Goal: Information Seeking & Learning: Learn about a topic

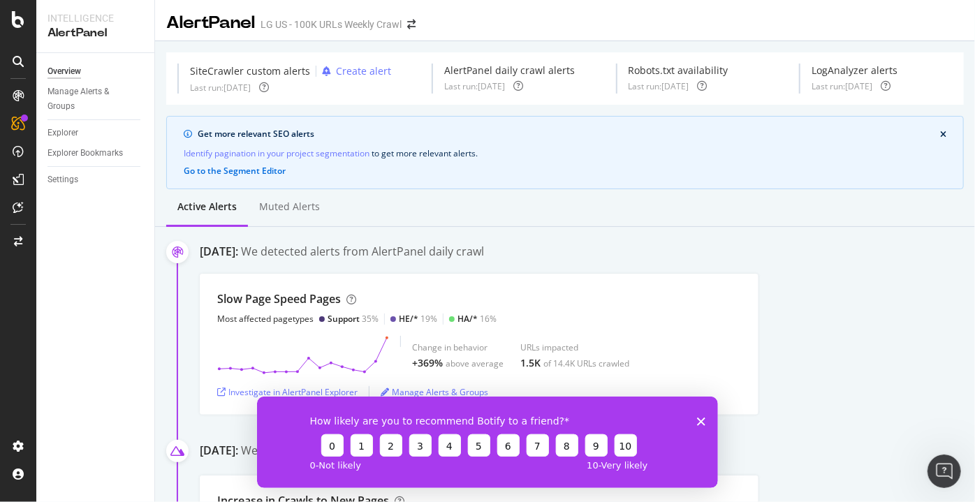
click at [701, 419] on icon "Close survey" at bounding box center [700, 421] width 8 height 8
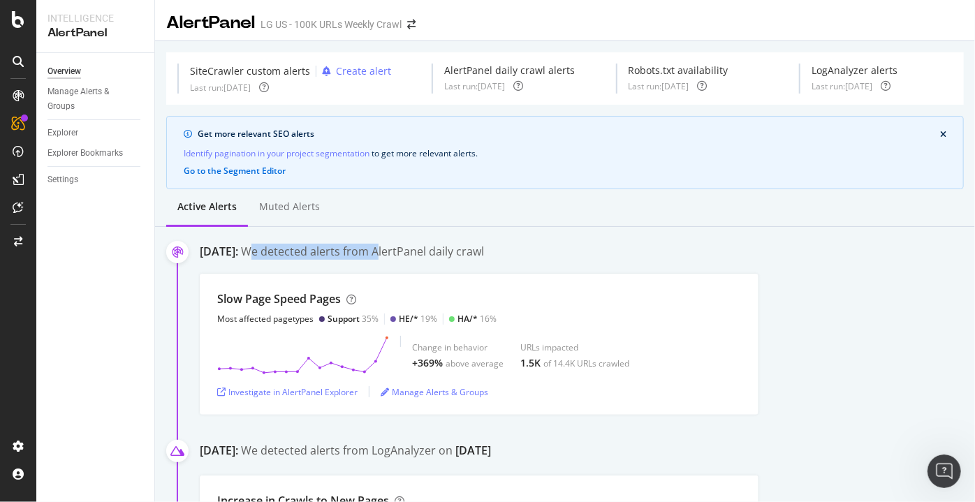
drag, startPoint x: 333, startPoint y: 252, endPoint x: 520, endPoint y: 253, distance: 186.5
click at [458, 253] on div "We detected alerts from AlertPanel daily crawl" at bounding box center [362, 252] width 243 height 16
click at [704, 221] on div "Active alerts Muted alerts" at bounding box center [565, 208] width 820 height 38
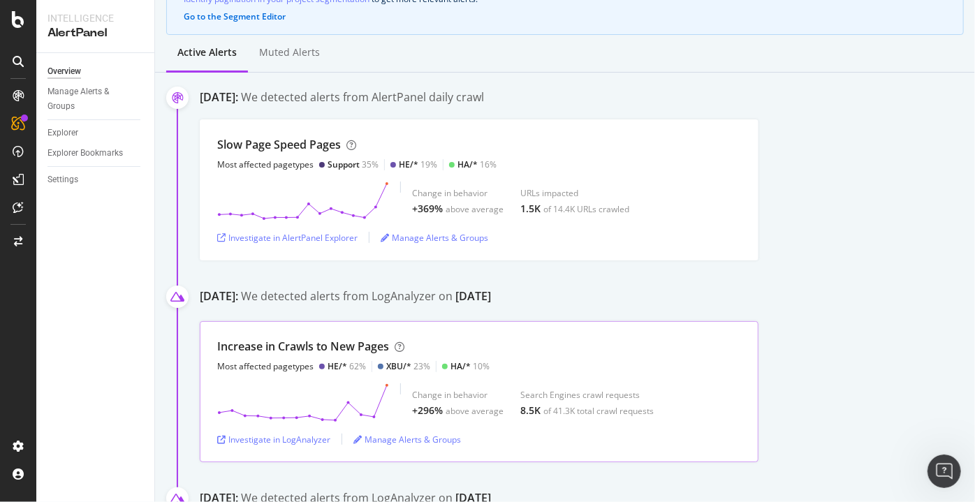
scroll to position [126, 0]
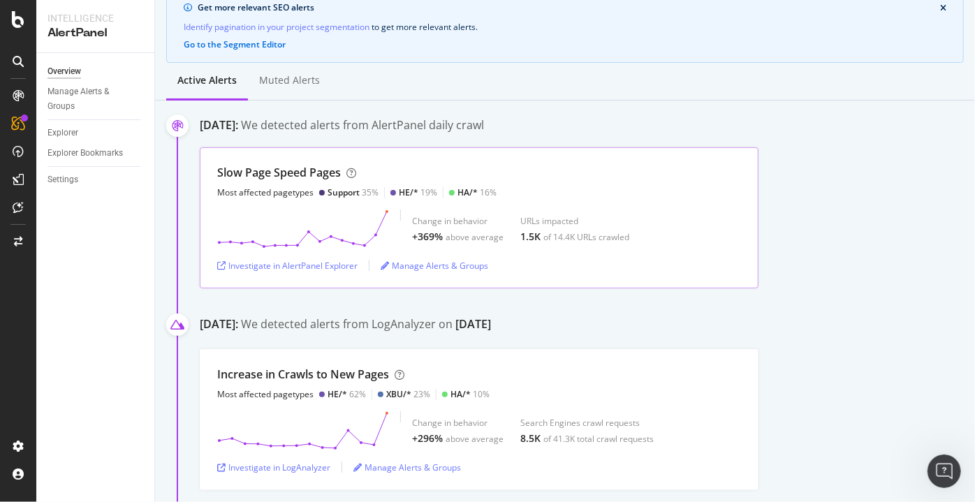
click at [453, 193] on div "HA/* 16%" at bounding box center [473, 193] width 48 height 12
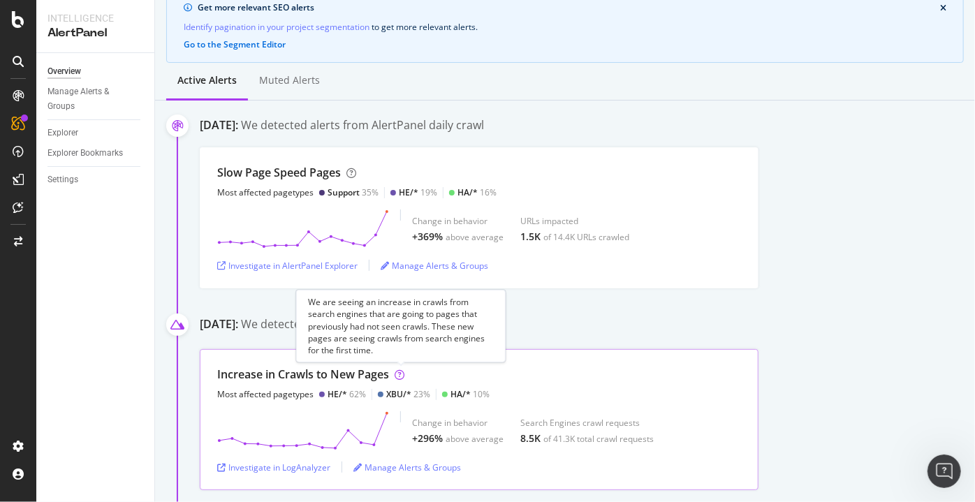
scroll to position [254, 0]
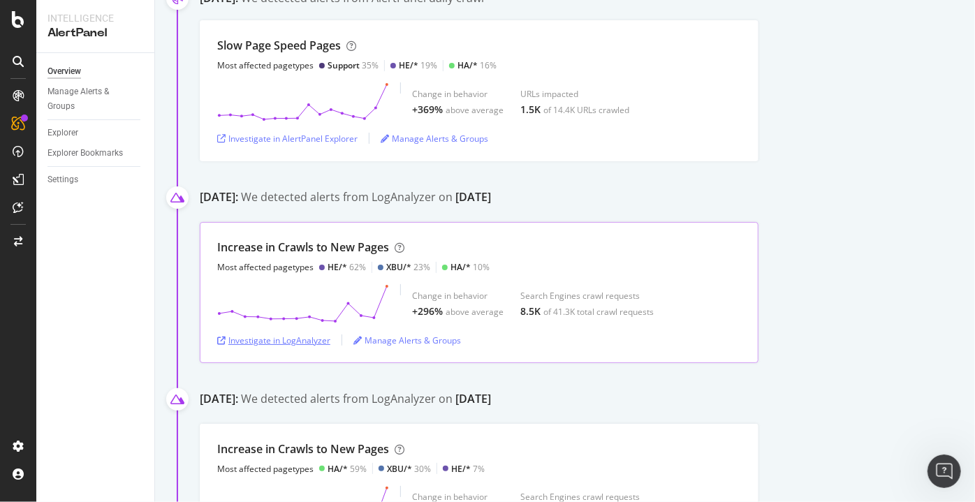
click at [242, 337] on div "Investigate in LogAnalyzer" at bounding box center [273, 341] width 113 height 12
click at [316, 141] on div "Investigate in AlertPanel Explorer" at bounding box center [287, 139] width 140 height 12
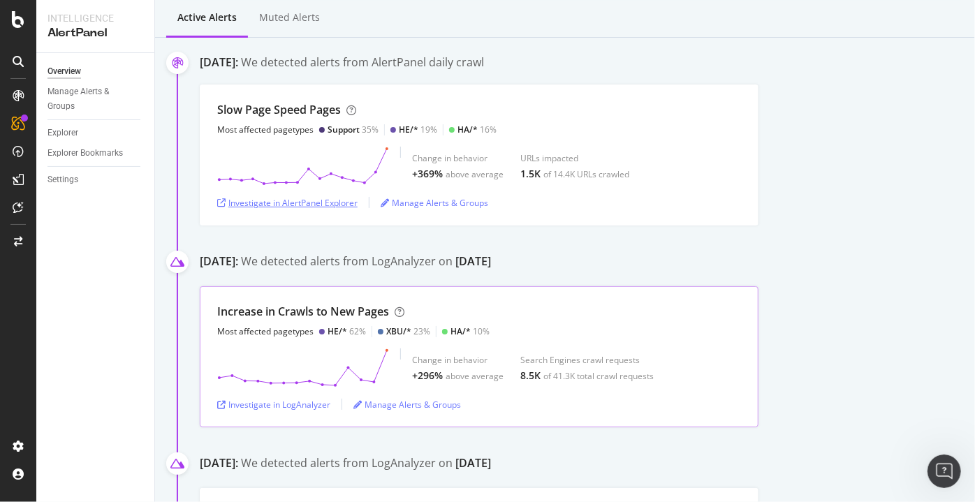
scroll to position [190, 0]
drag, startPoint x: 817, startPoint y: 122, endPoint x: 766, endPoint y: 50, distance: 88.8
click at [816, 120] on div "Slow Page Speed Pages Most affected pagetypes Support 35% HE/* 19% HA/* 16% Cha…" at bounding box center [587, 154] width 775 height 141
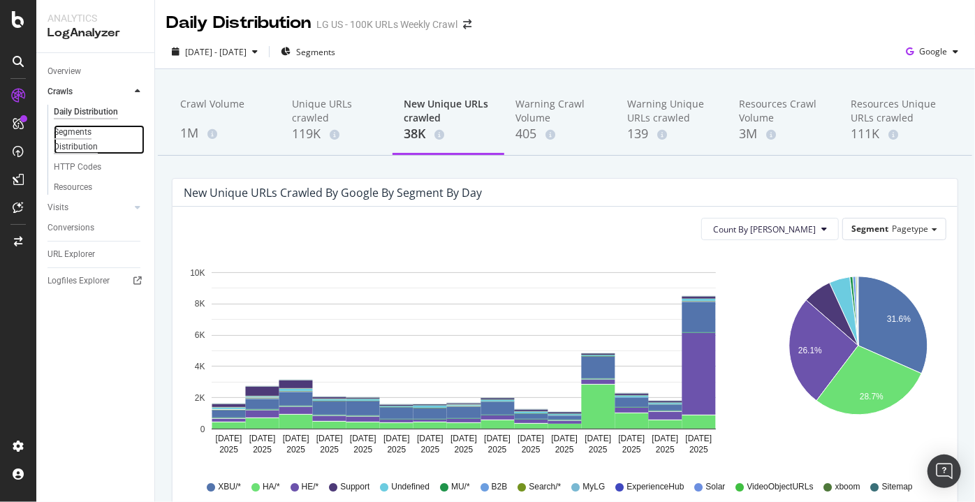
click at [79, 134] on div "Segments Distribution" at bounding box center [93, 139] width 78 height 29
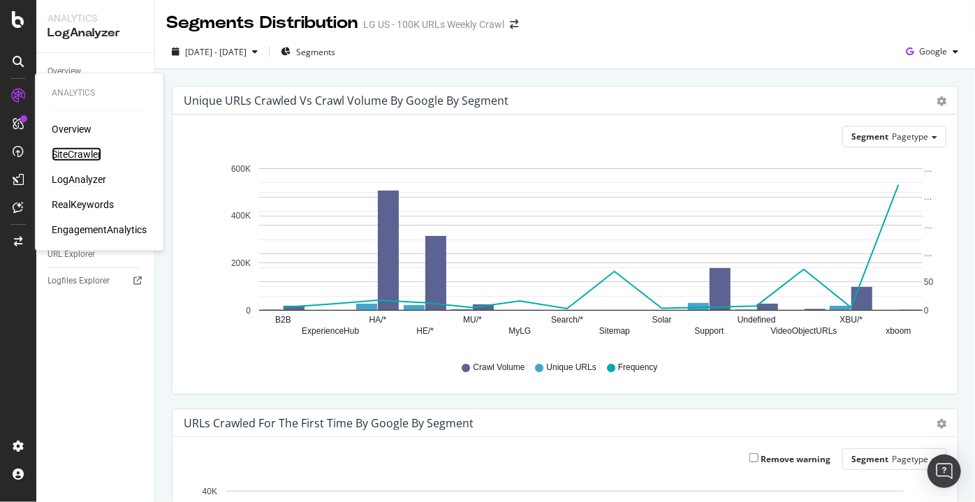
click at [79, 155] on div "SiteCrawler" at bounding box center [77, 154] width 50 height 14
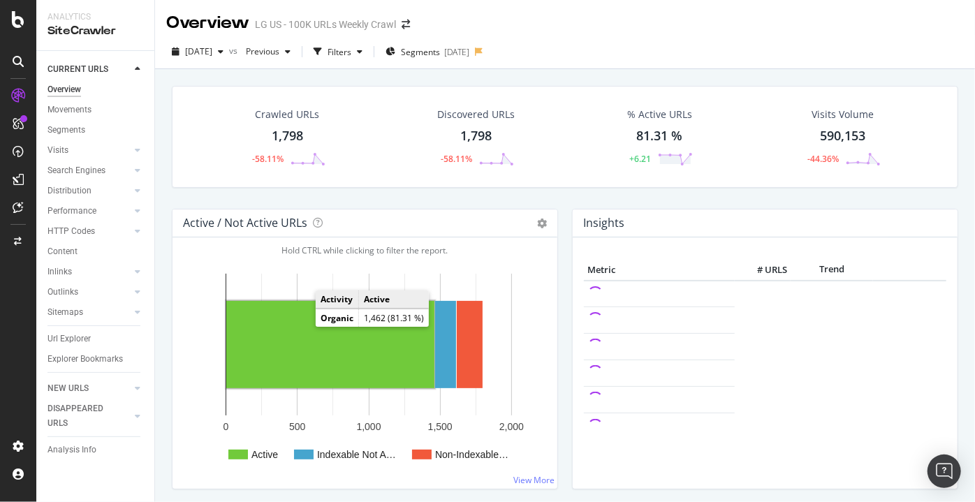
click at [305, 353] on rect "A chart." at bounding box center [330, 344] width 208 height 87
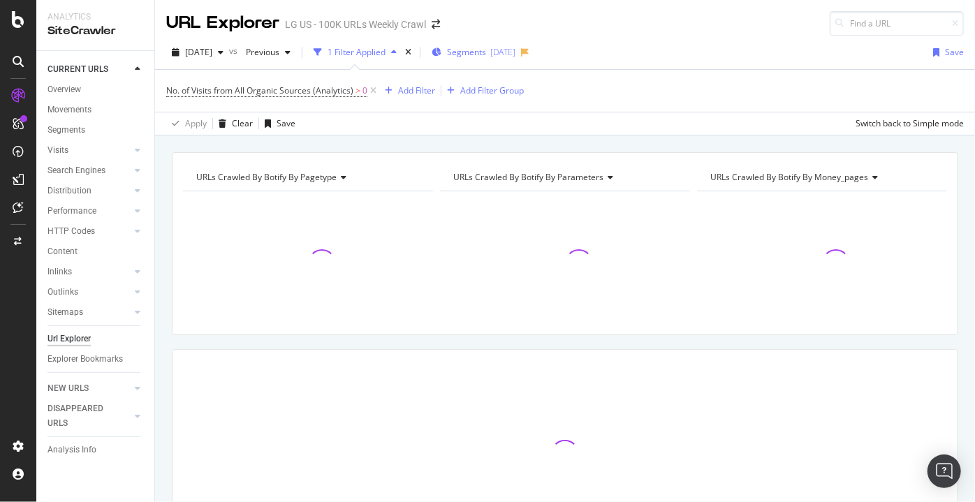
click at [516, 60] on div "Segments 2025-09-05" at bounding box center [474, 52] width 84 height 21
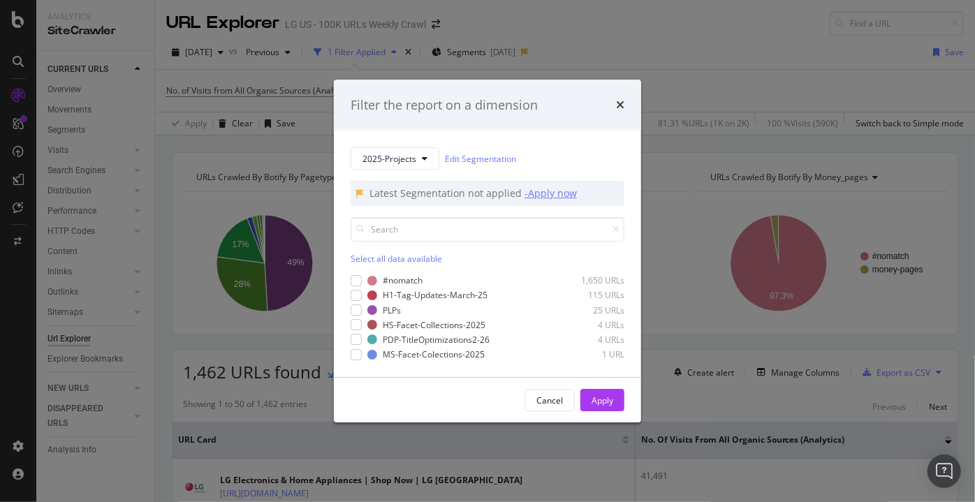
click at [555, 197] on div "- Apply now" at bounding box center [551, 194] width 52 height 14
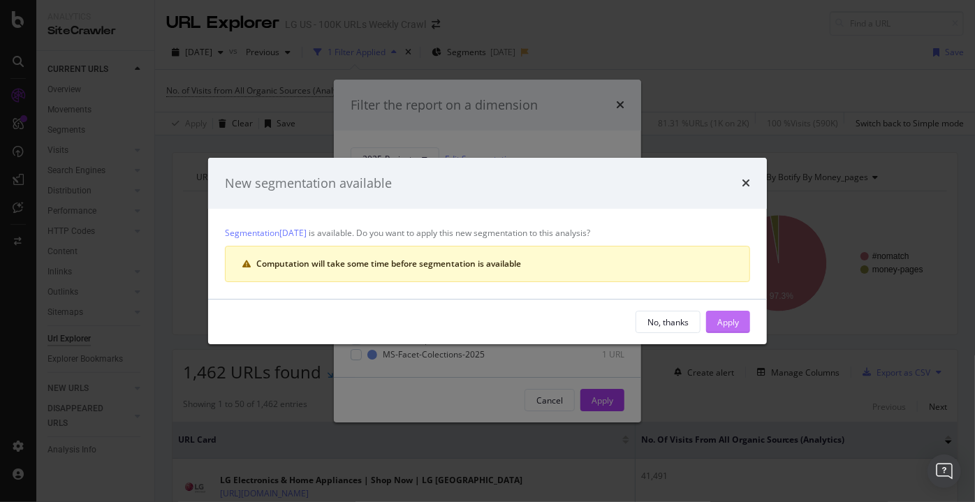
click at [729, 321] on div "Apply" at bounding box center [728, 322] width 22 height 12
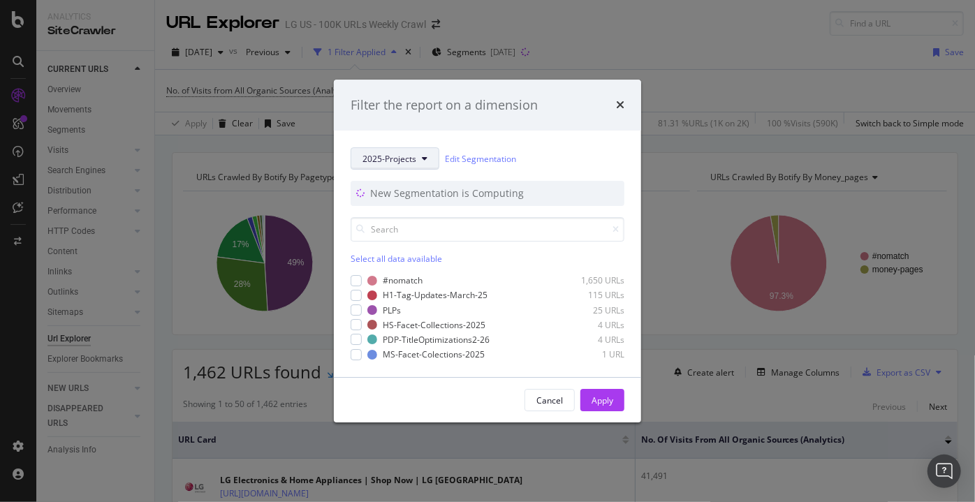
click at [393, 152] on button "2025-Projects" at bounding box center [395, 158] width 89 height 22
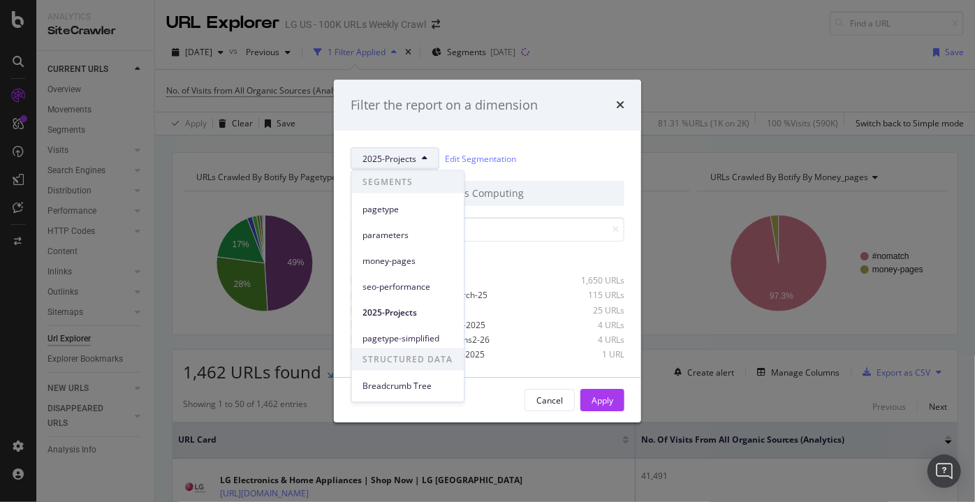
click at [386, 210] on span "pagetype" at bounding box center [408, 209] width 90 height 13
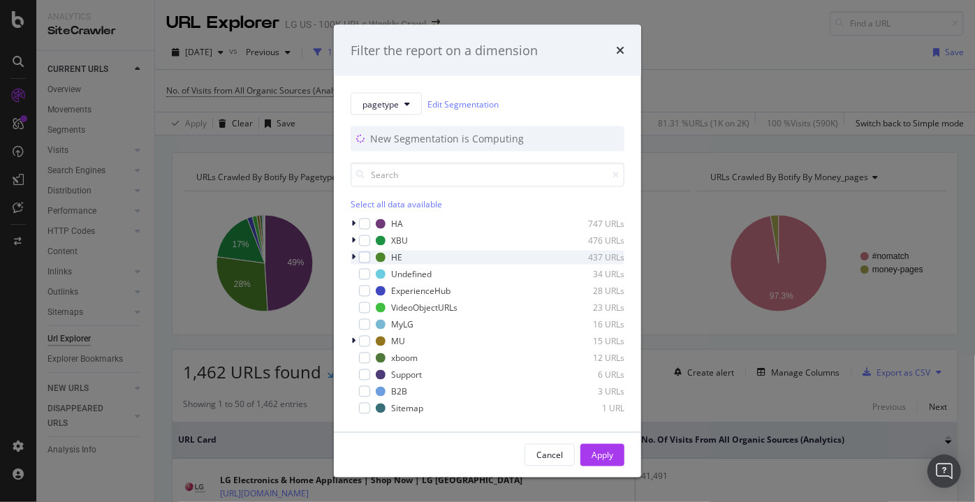
click at [353, 256] on icon "modal" at bounding box center [353, 258] width 4 height 8
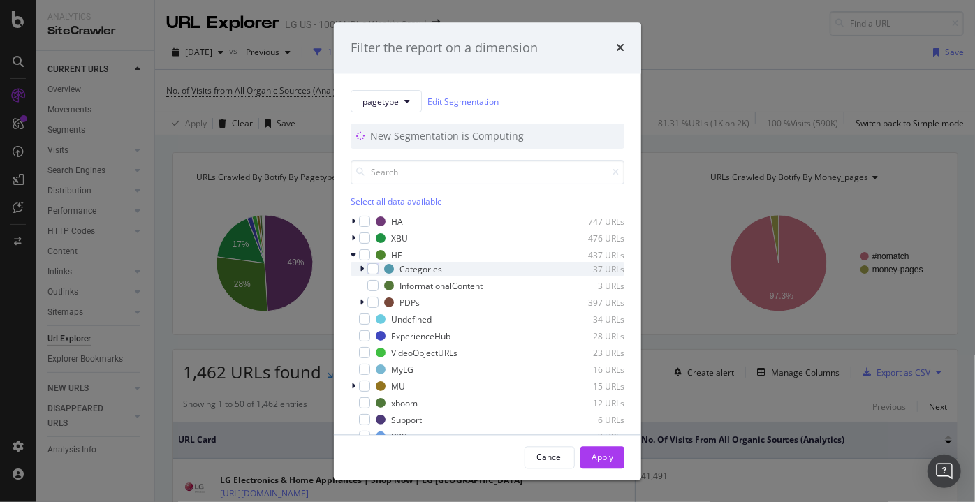
click at [358, 270] on div "Categories 37 URLs" at bounding box center [488, 270] width 274 height 14
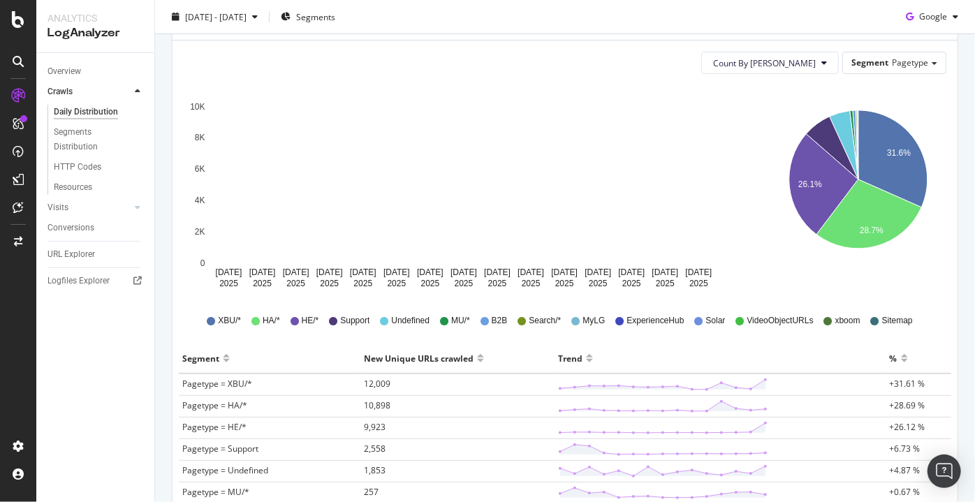
scroll to position [126, 0]
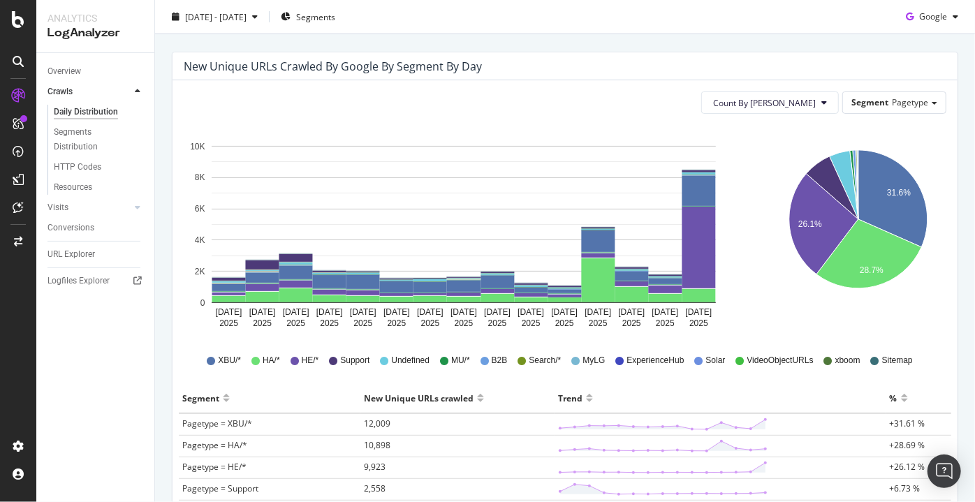
click at [717, 258] on icon "Sep 08 2025 Sep 09 2025 Sep 10 2025 Sep 11 2025 Sep 12 2025 Sep 13 2025 Sep 14 …" at bounding box center [464, 230] width 560 height 210
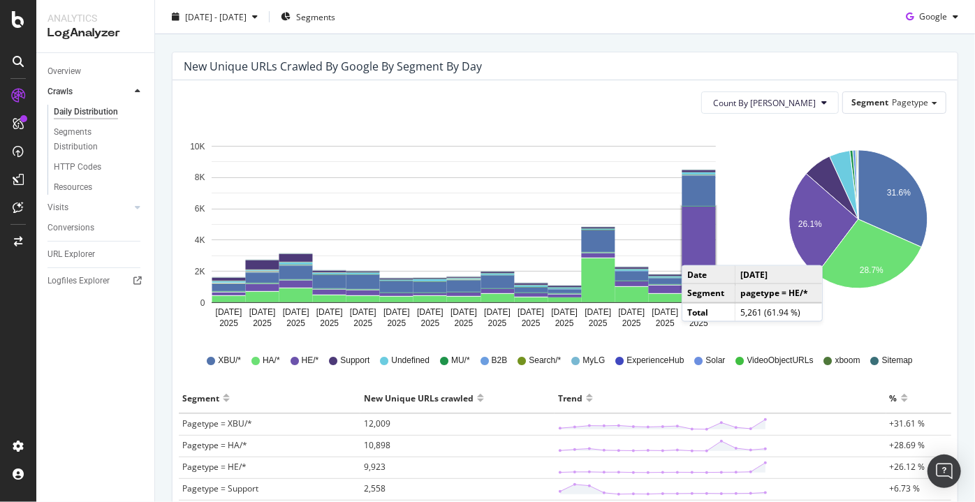
click at [696, 251] on rect "A chart." at bounding box center [699, 248] width 34 height 82
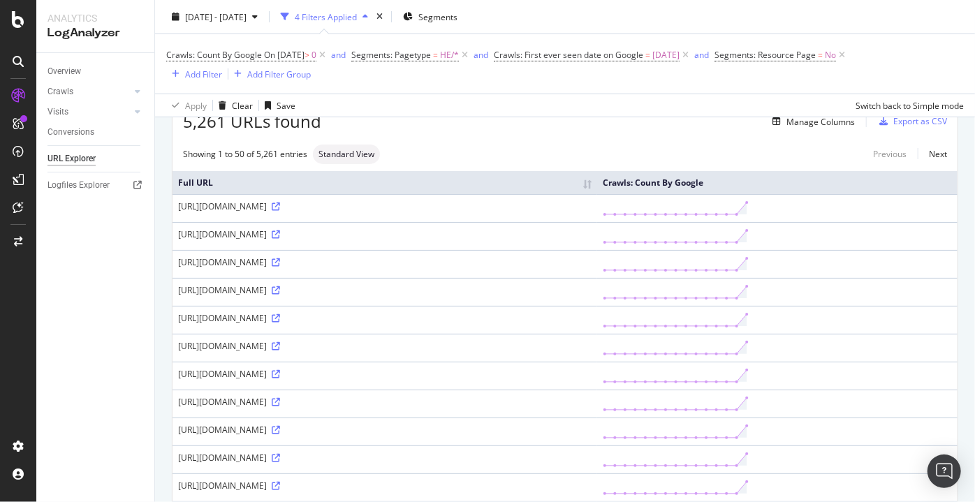
scroll to position [63, 0]
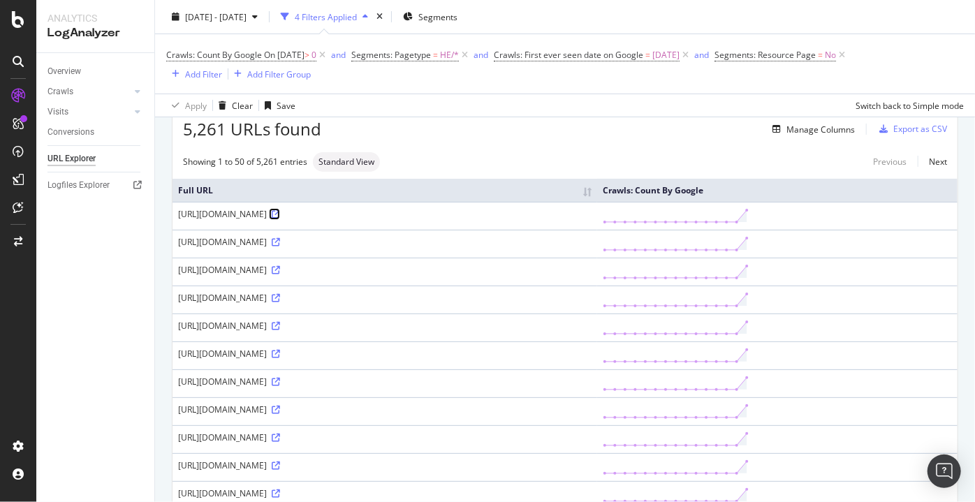
click at [280, 214] on icon at bounding box center [276, 214] width 8 height 8
